Goal: Information Seeking & Learning: Learn about a topic

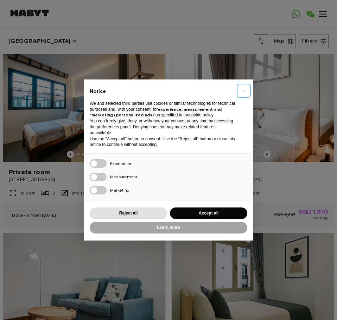
click at [244, 90] on span "×" at bounding box center [244, 91] width 2 height 8
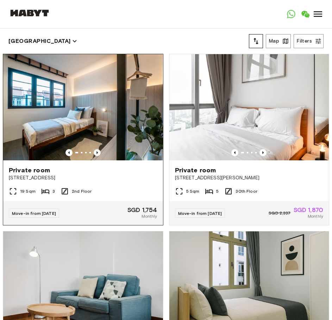
click at [94, 149] on icon "Previous image" at bounding box center [97, 152] width 7 height 7
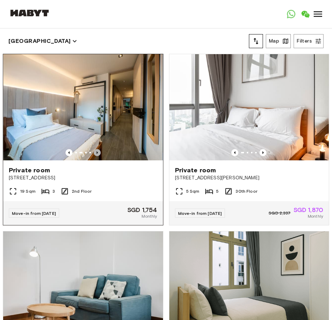
click at [94, 149] on icon "Previous image" at bounding box center [97, 152] width 7 height 7
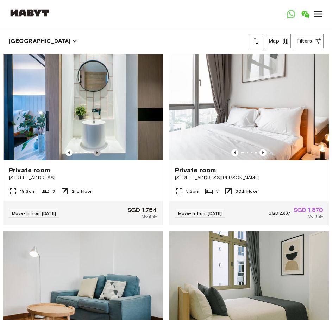
click at [94, 149] on icon "Previous image" at bounding box center [97, 152] width 7 height 7
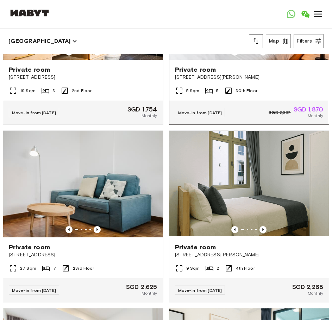
scroll to position [117, 0]
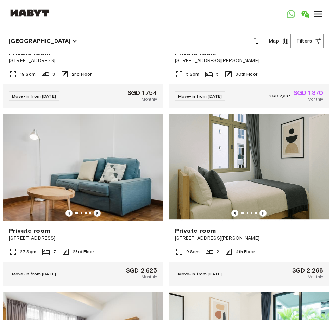
click at [96, 212] on icon "Previous image" at bounding box center [96, 213] width 1 height 3
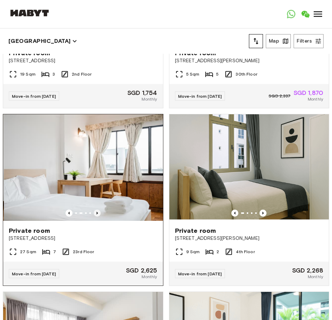
click at [96, 212] on icon "Previous image" at bounding box center [96, 213] width 1 height 3
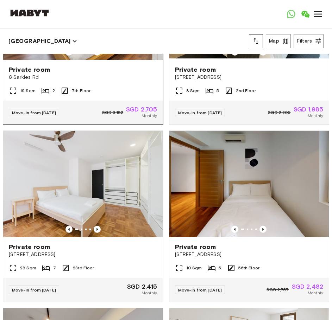
scroll to position [469, 0]
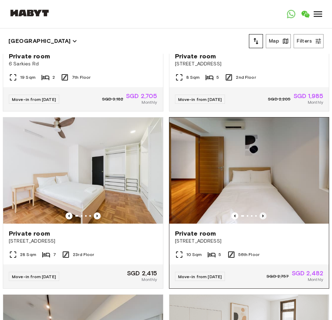
click at [259, 217] on icon "Previous image" at bounding box center [262, 216] width 7 height 7
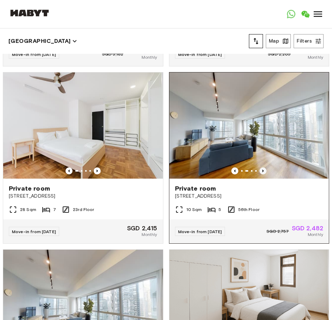
scroll to position [528, 0]
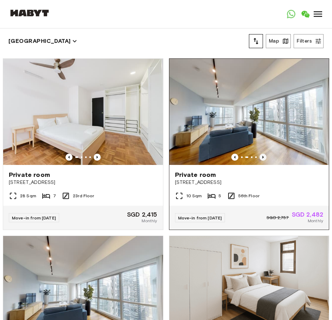
click at [259, 158] on icon "Previous image" at bounding box center [262, 157] width 7 height 7
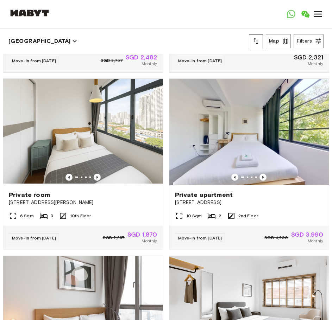
scroll to position [880, 0]
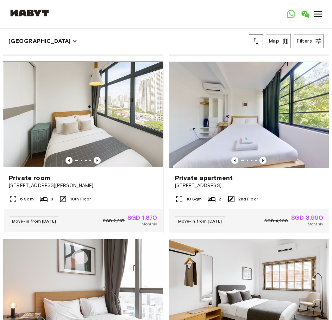
click at [90, 164] on div at bounding box center [83, 160] width 160 height 7
click at [97, 164] on icon "Previous image" at bounding box center [97, 160] width 7 height 7
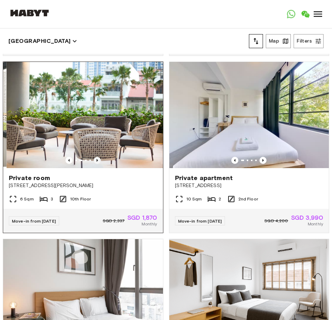
click at [97, 164] on icon "Previous image" at bounding box center [97, 160] width 7 height 7
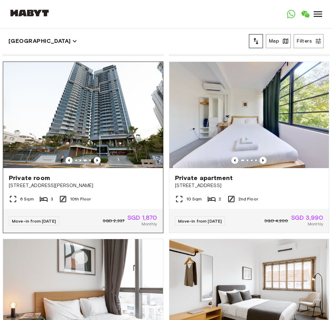
click at [97, 164] on icon "Previous image" at bounding box center [97, 160] width 7 height 7
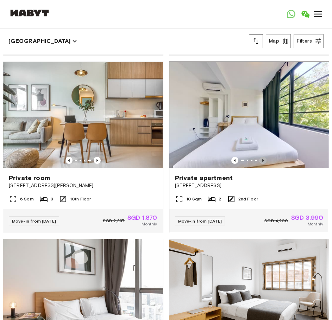
click at [259, 163] on icon "Previous image" at bounding box center [262, 160] width 7 height 7
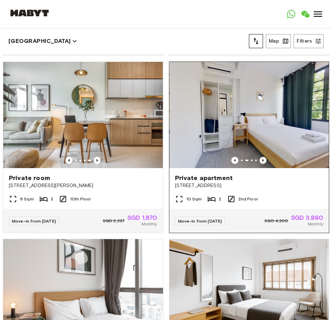
click at [259, 163] on icon "Previous image" at bounding box center [262, 160] width 7 height 7
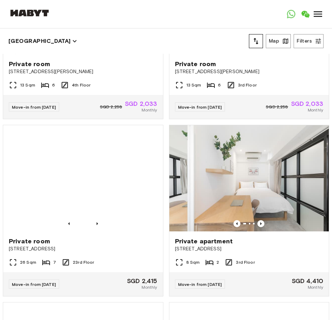
scroll to position [1408, 0]
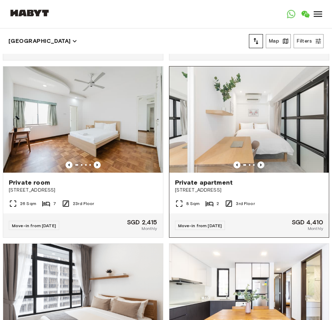
click at [257, 169] on icon "Previous image" at bounding box center [260, 165] width 7 height 7
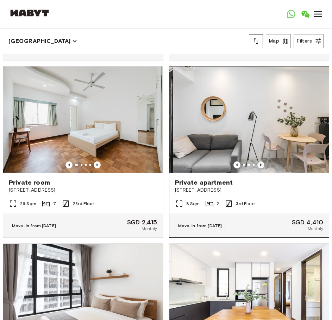
click at [257, 169] on icon "Previous image" at bounding box center [260, 165] width 7 height 7
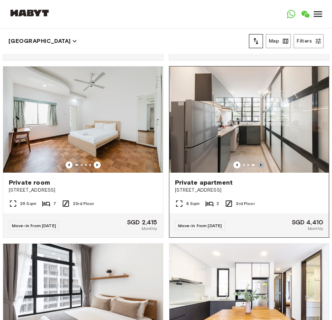
click at [257, 169] on icon "Previous image" at bounding box center [260, 165] width 7 height 7
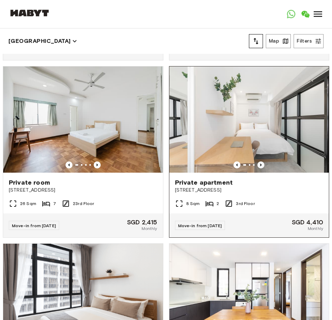
click at [257, 169] on icon "Previous image" at bounding box center [260, 165] width 7 height 7
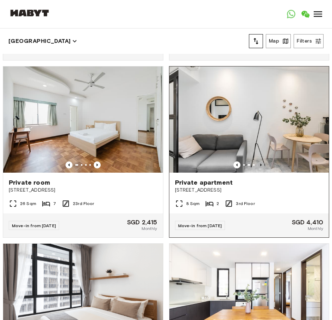
click at [257, 169] on icon "Previous image" at bounding box center [260, 165] width 7 height 7
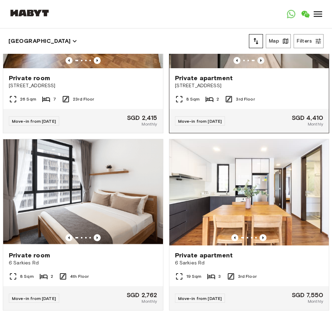
scroll to position [1545, 0]
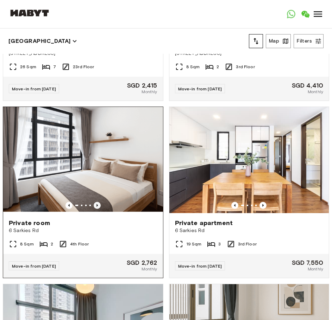
click at [94, 209] on icon "Previous image" at bounding box center [97, 205] width 7 height 7
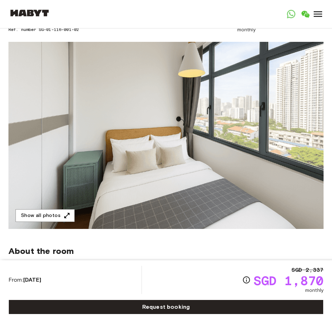
scroll to position [59, 0]
